Goal: Task Accomplishment & Management: Use online tool/utility

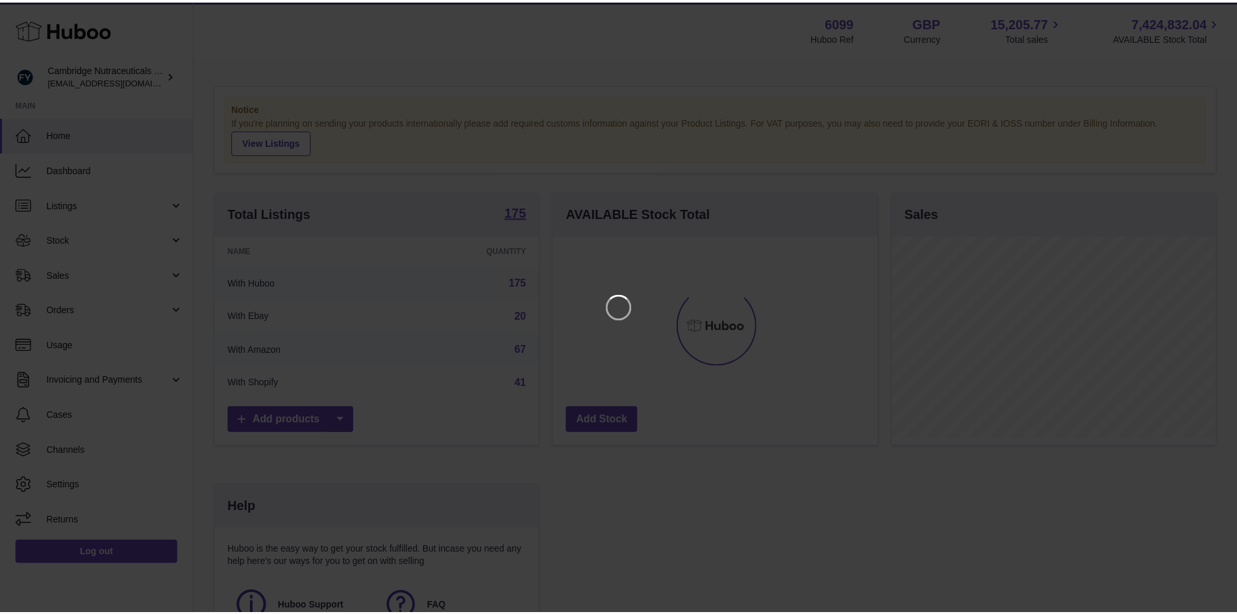
scroll to position [203, 327]
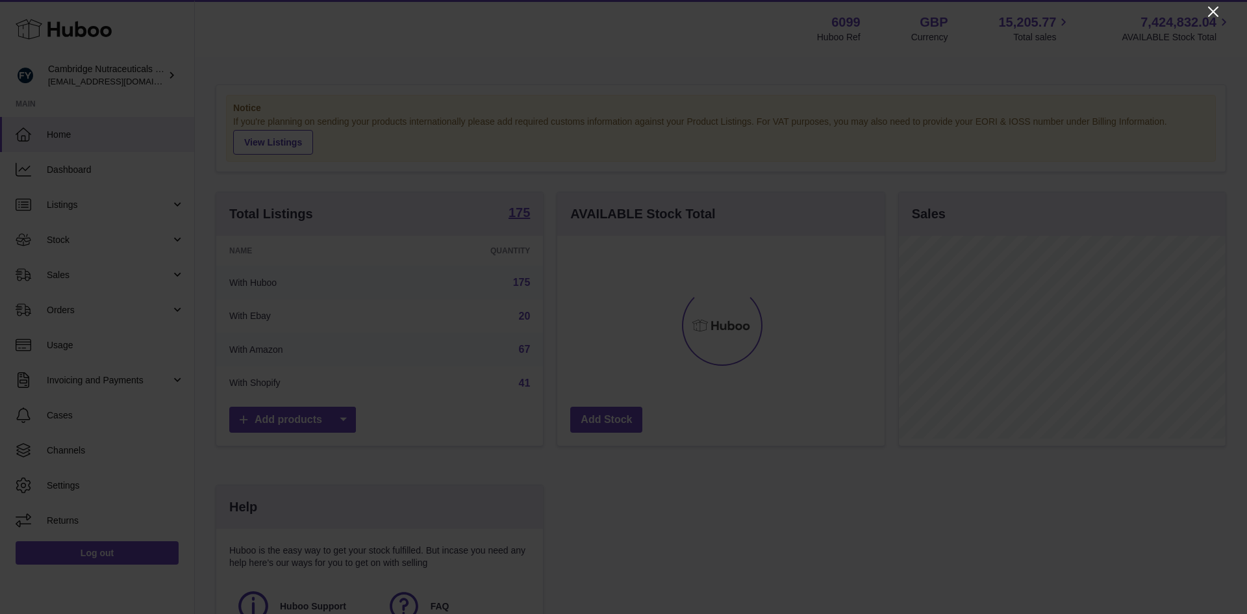
click at [1212, 10] on icon "Close" at bounding box center [1213, 12] width 16 height 16
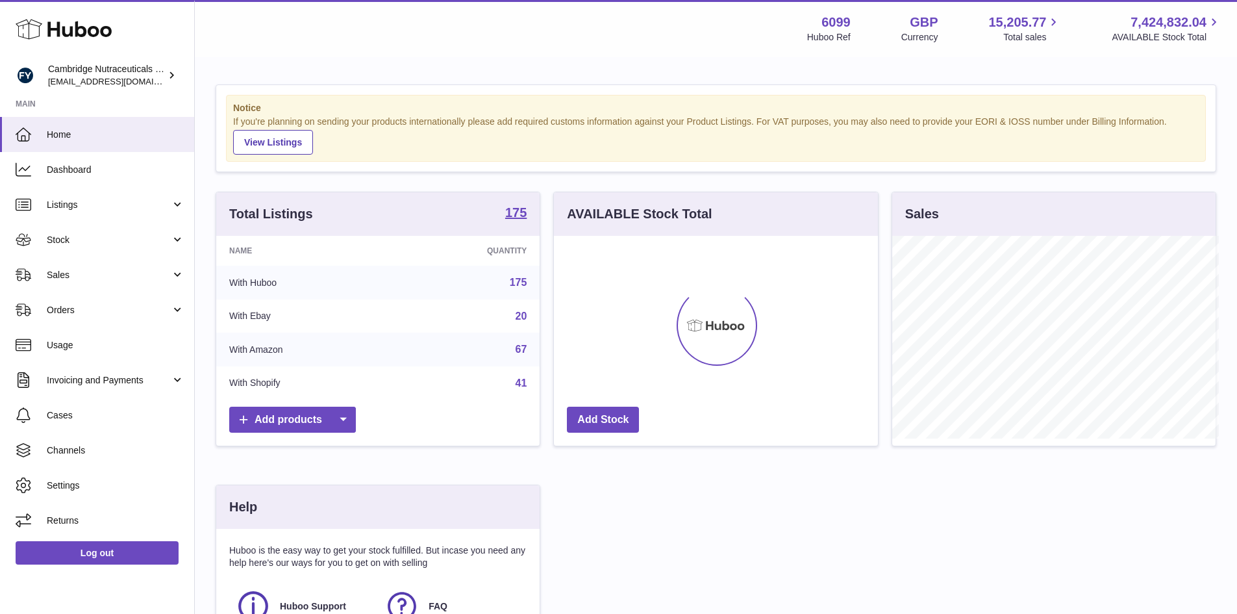
scroll to position [649027, 648907]
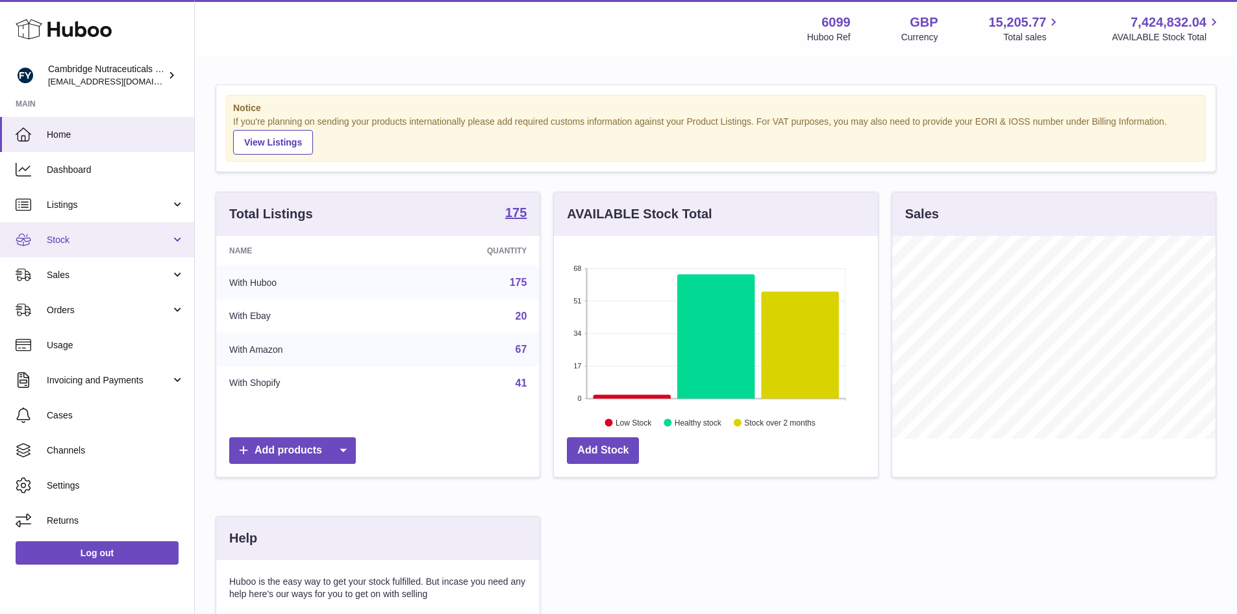
click at [94, 232] on link "Stock" at bounding box center [97, 239] width 194 height 35
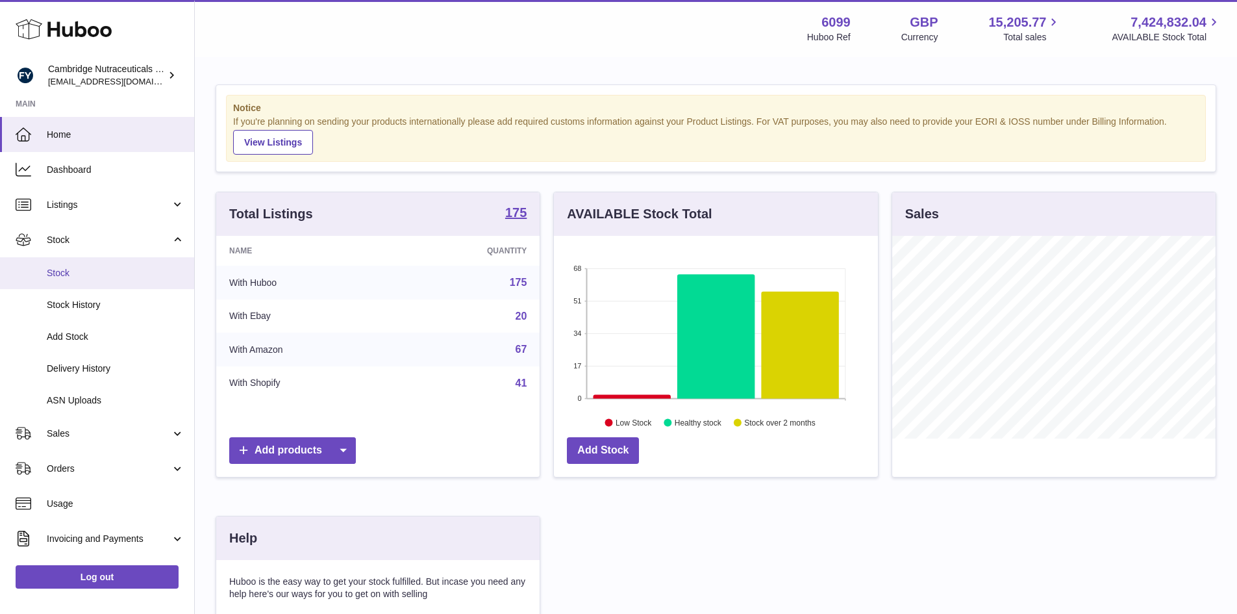
click at [66, 271] on span "Stock" at bounding box center [116, 273] width 138 height 12
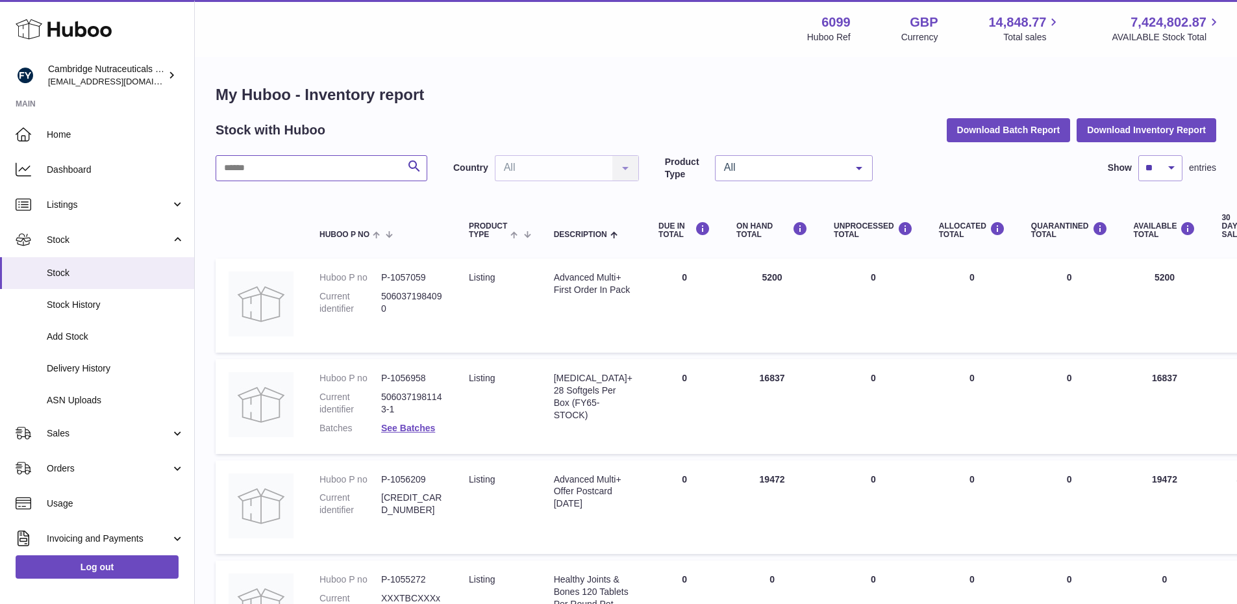
click at [279, 168] on input "text" at bounding box center [322, 168] width 212 height 26
type input "****"
click at [251, 163] on input "****" at bounding box center [322, 168] width 212 height 26
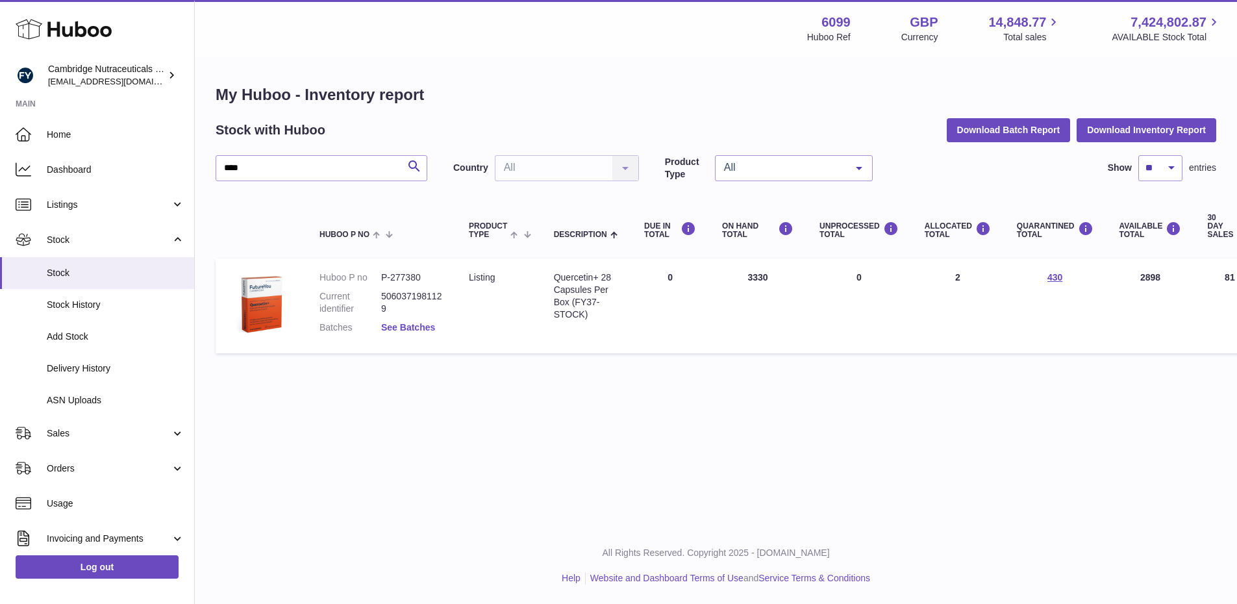
click at [411, 326] on link "See Batches" at bounding box center [408, 327] width 54 height 10
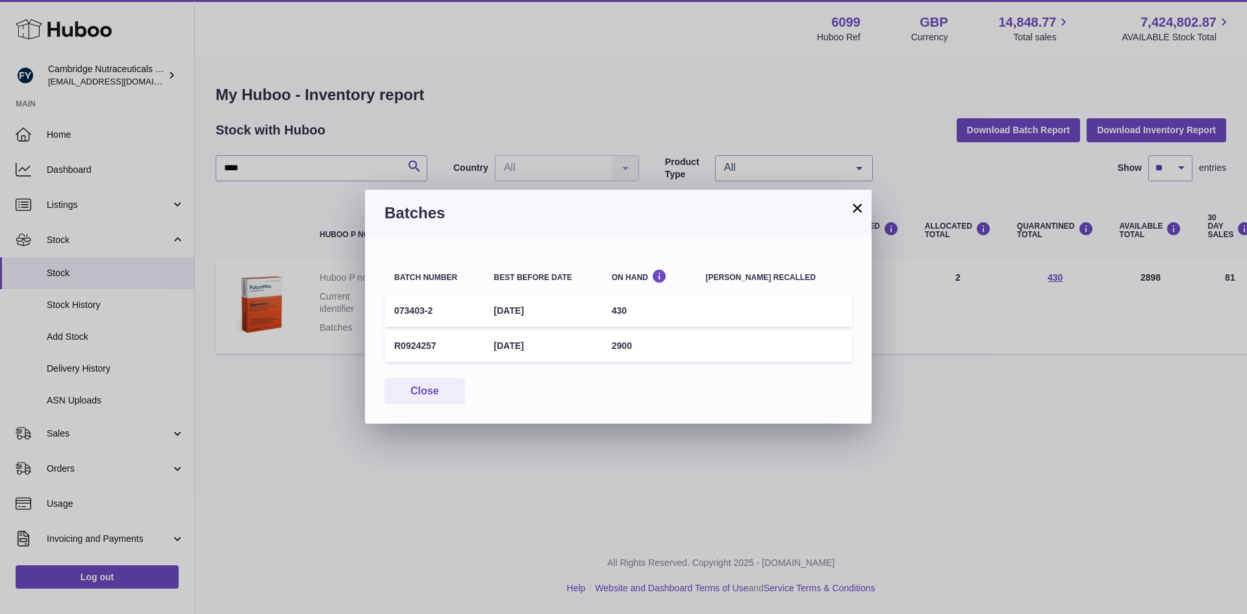
drag, startPoint x: 439, startPoint y: 345, endPoint x: 391, endPoint y: 350, distance: 47.7
click at [391, 350] on td "R0924257" at bounding box center [433, 346] width 99 height 32
copy td "R0924257"
click at [857, 206] on button "×" at bounding box center [857, 208] width 16 height 16
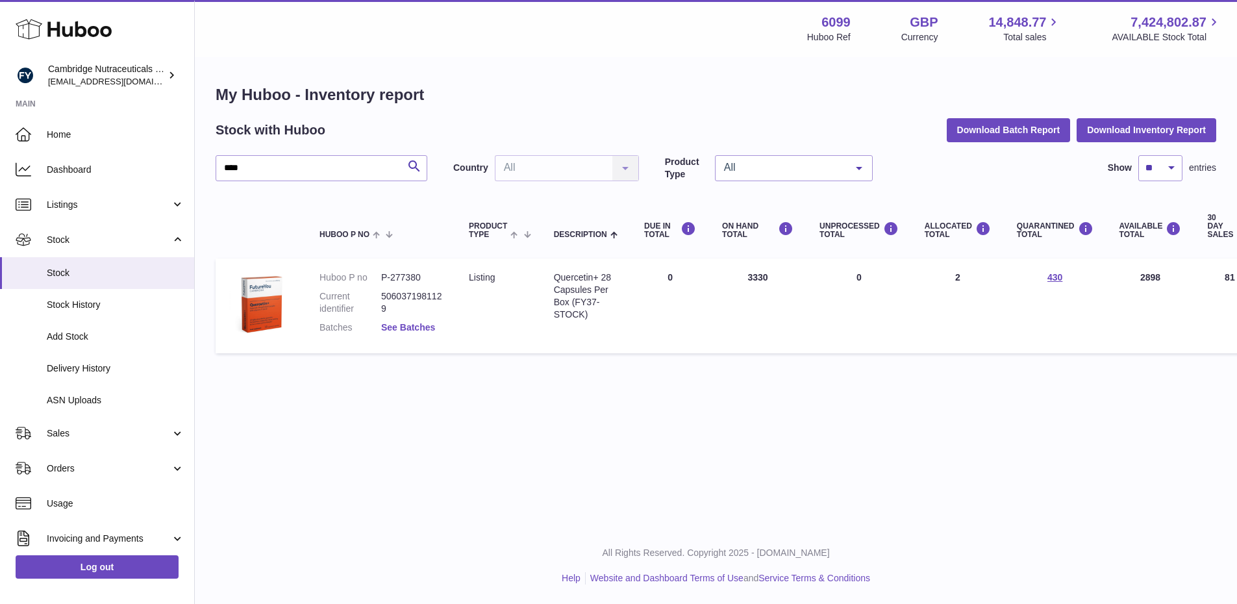
click at [399, 330] on link "See Batches" at bounding box center [408, 327] width 54 height 10
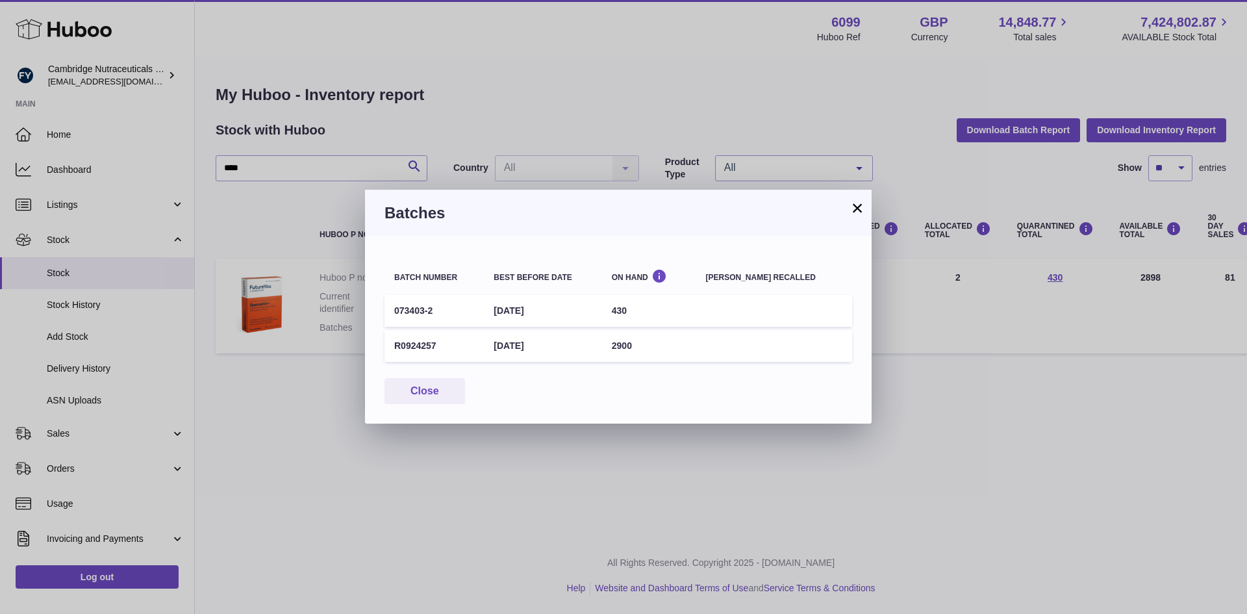
click at [858, 212] on button "×" at bounding box center [857, 208] width 16 height 16
